Goal: Task Accomplishment & Management: Use online tool/utility

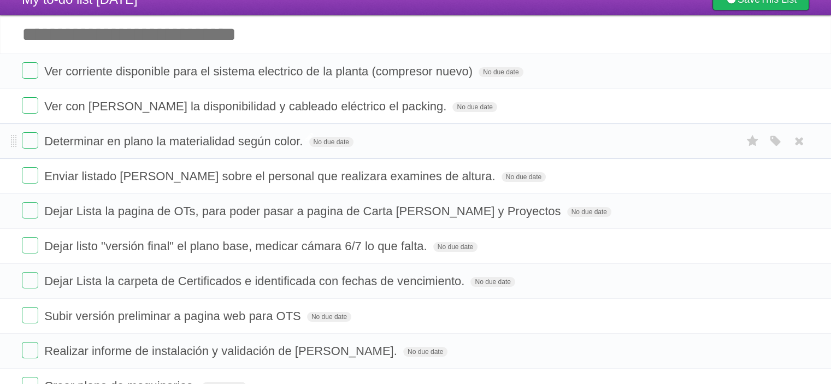
scroll to position [55, 0]
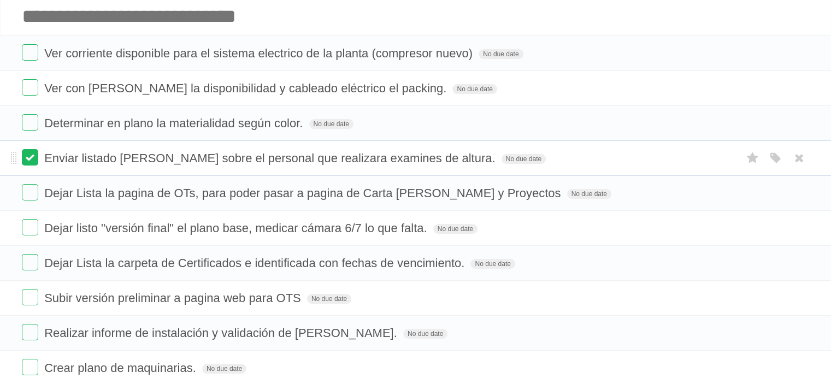
click at [33, 158] on label at bounding box center [30, 157] width 16 height 16
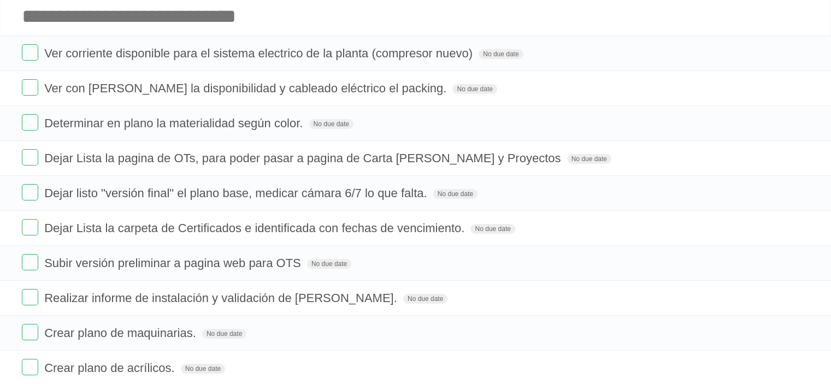
click at [33, 158] on label at bounding box center [30, 157] width 16 height 16
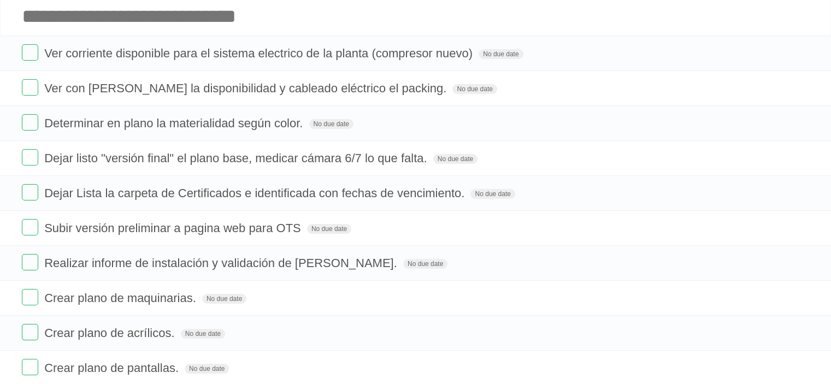
click at [33, 158] on label at bounding box center [30, 157] width 16 height 16
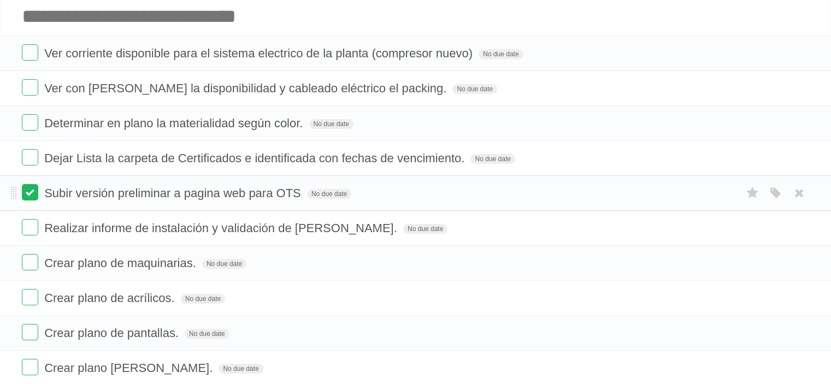
click at [33, 186] on label at bounding box center [30, 192] width 16 height 16
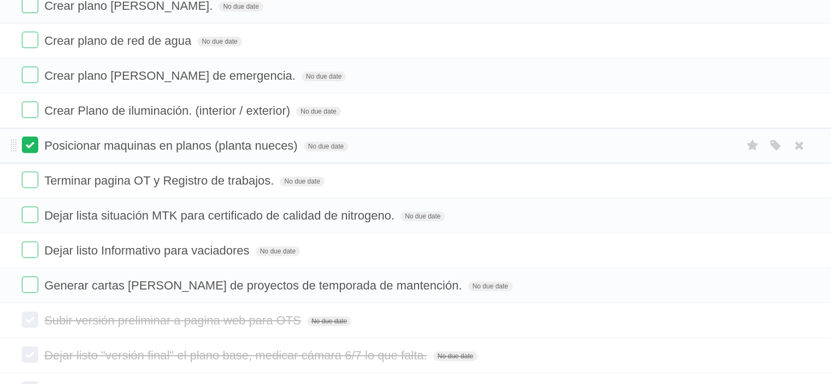
scroll to position [382, 0]
click at [31, 174] on label at bounding box center [30, 179] width 16 height 16
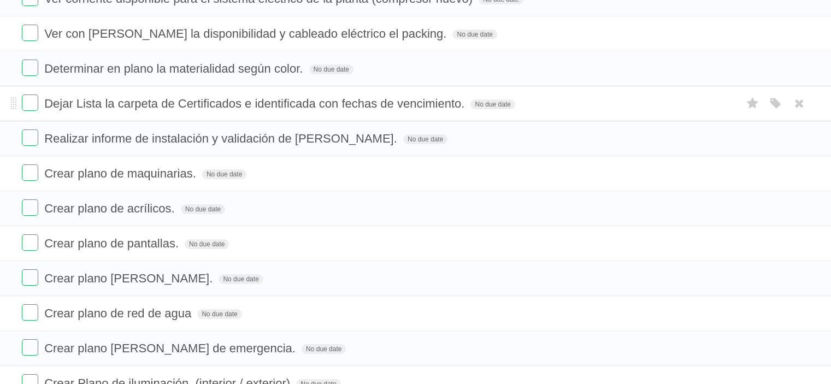
scroll to position [0, 0]
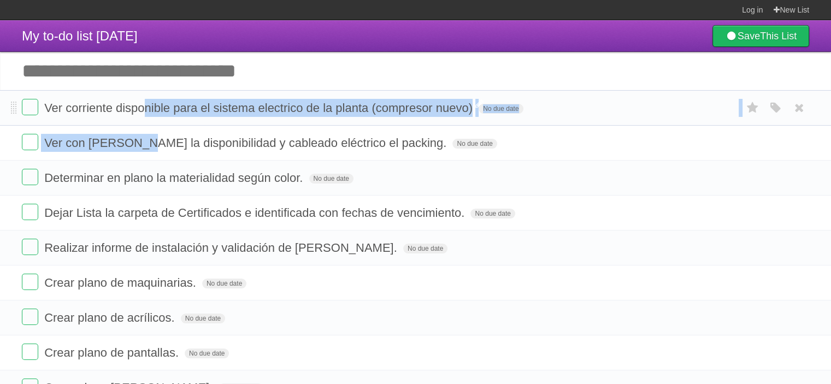
drag, startPoint x: 144, startPoint y: 104, endPoint x: 78, endPoint y: 112, distance: 66.6
click at [139, 129] on ul "Ver corriente disponible para el sistema electrico de la planta (compresor nuev…" at bounding box center [415, 370] width 831 height 560
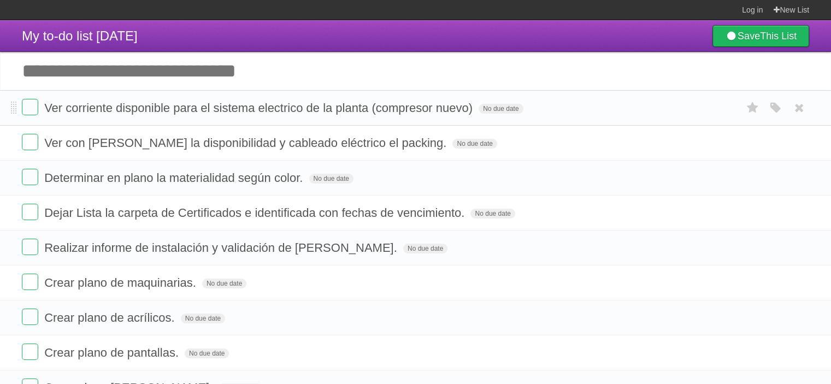
click at [105, 115] on span "Ver corriente disponible para el sistema electrico de la planta (compresor nuev…" at bounding box center [259, 108] width 431 height 14
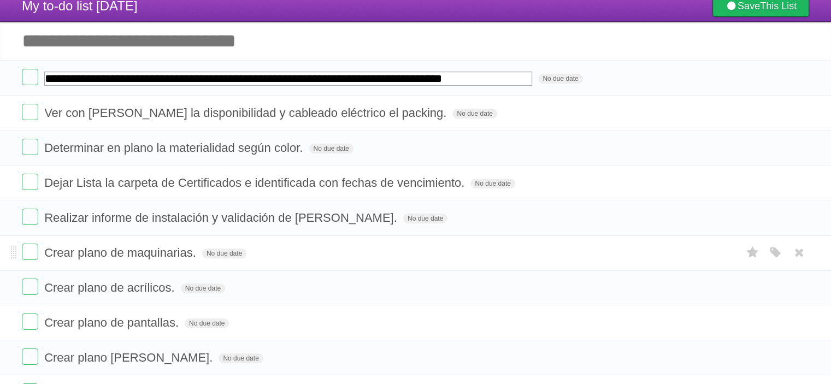
scroll to position [55, 0]
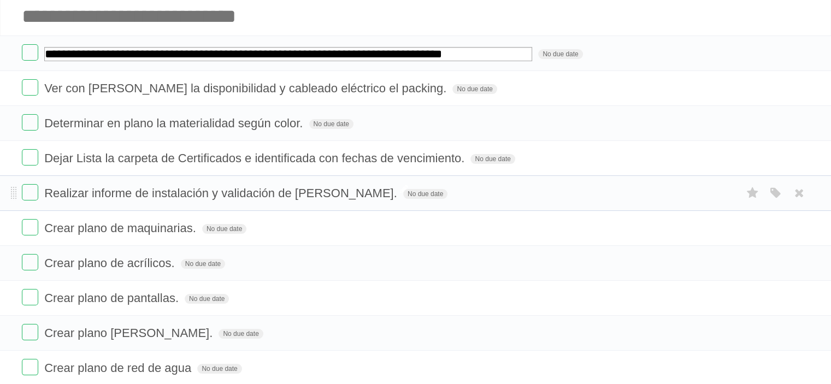
click at [80, 192] on span "Realizar informe de instalación y validación de [PERSON_NAME]." at bounding box center [222, 193] width 356 height 14
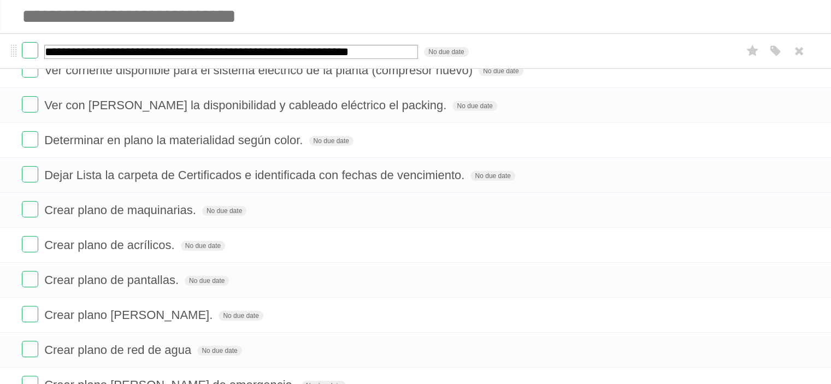
drag, startPoint x: 14, startPoint y: 194, endPoint x: 21, endPoint y: 52, distance: 142.2
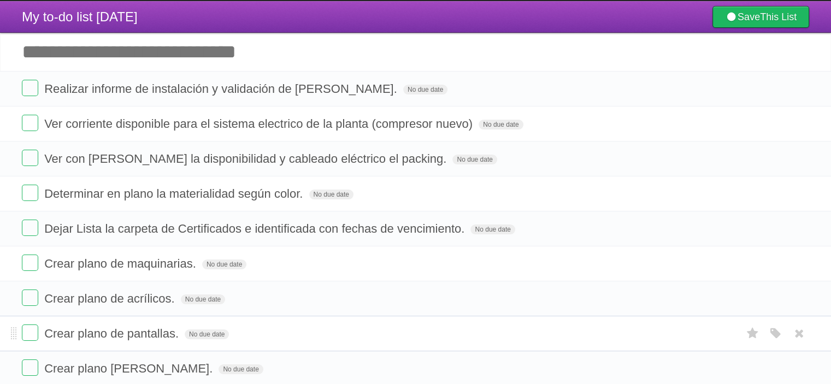
scroll to position [0, 0]
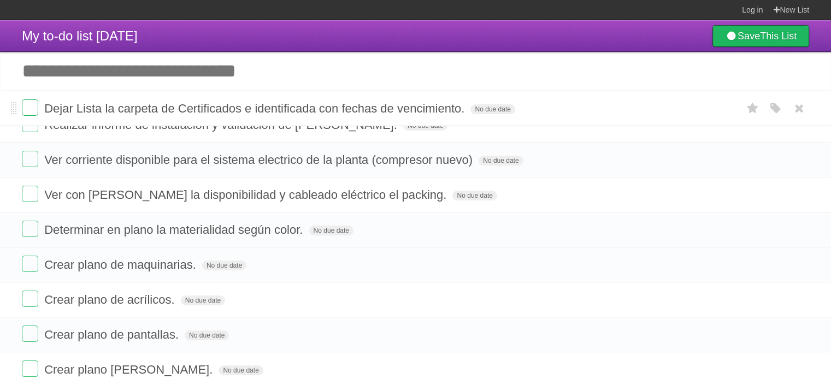
drag, startPoint x: 15, startPoint y: 242, endPoint x: 19, endPoint y: 103, distance: 139.4
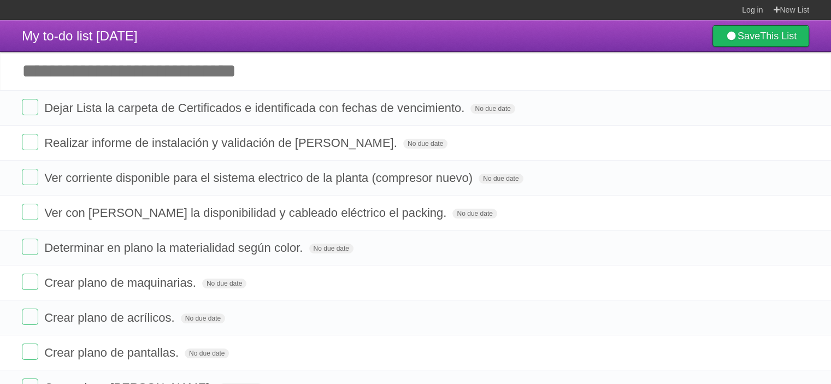
click at [173, 74] on input "Add another task" at bounding box center [415, 71] width 831 height 38
type input "*"
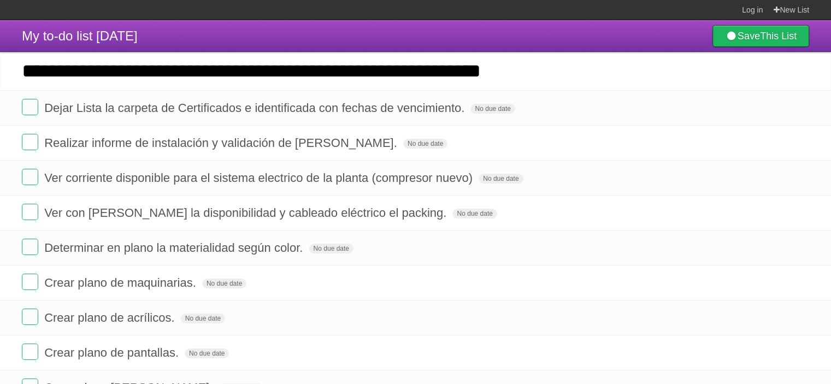
type input "**********"
click input "*********" at bounding box center [0, 0] width 0 height 0
